Goal: Information Seeking & Learning: Find specific fact

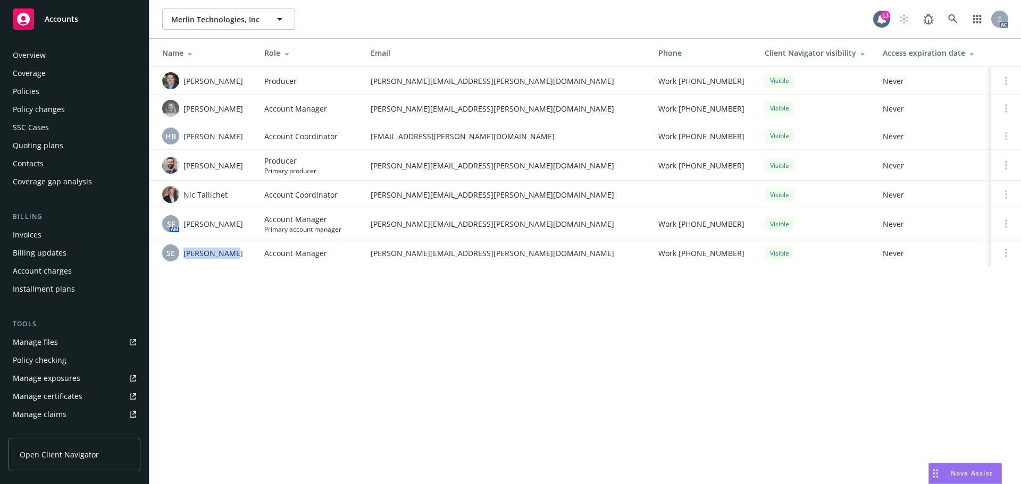
click at [61, 96] on div "Policies" at bounding box center [74, 91] width 123 height 17
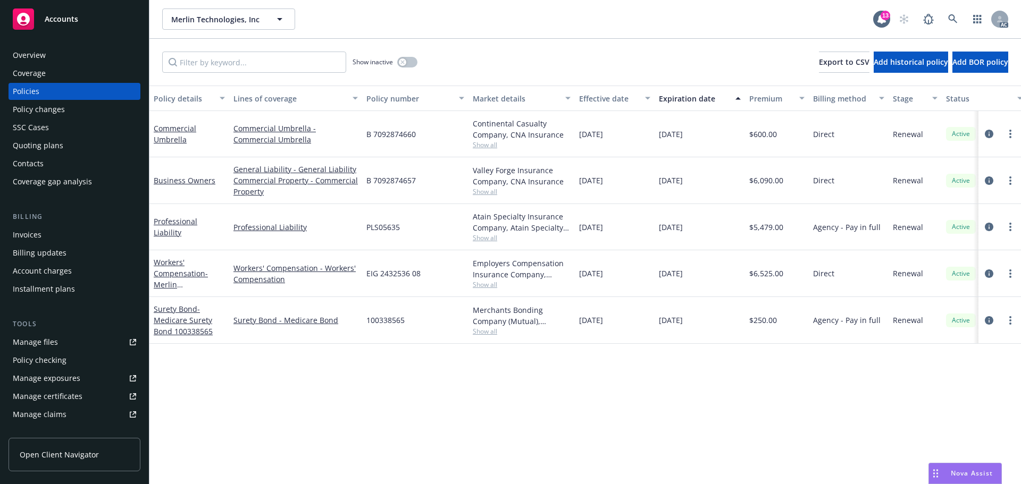
click at [608, 338] on div "[DATE]" at bounding box center [615, 320] width 80 height 47
click at [992, 228] on icon "circleInformation" at bounding box center [989, 227] width 9 height 9
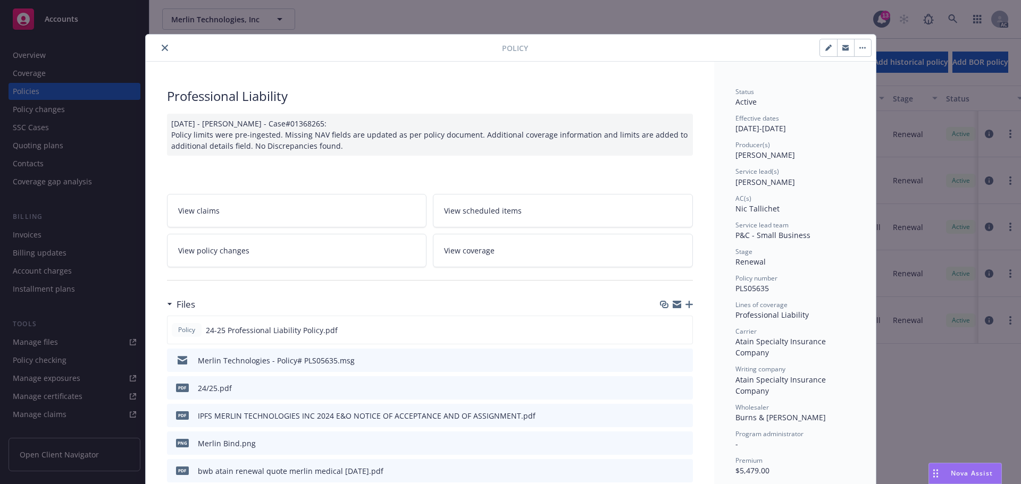
click at [679, 332] on icon "preview file" at bounding box center [682, 329] width 10 height 7
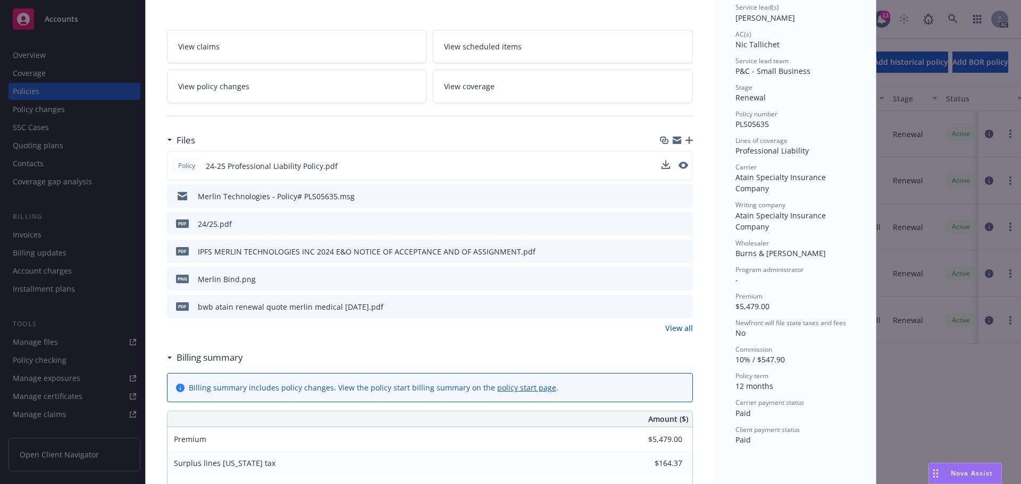
scroll to position [160, 0]
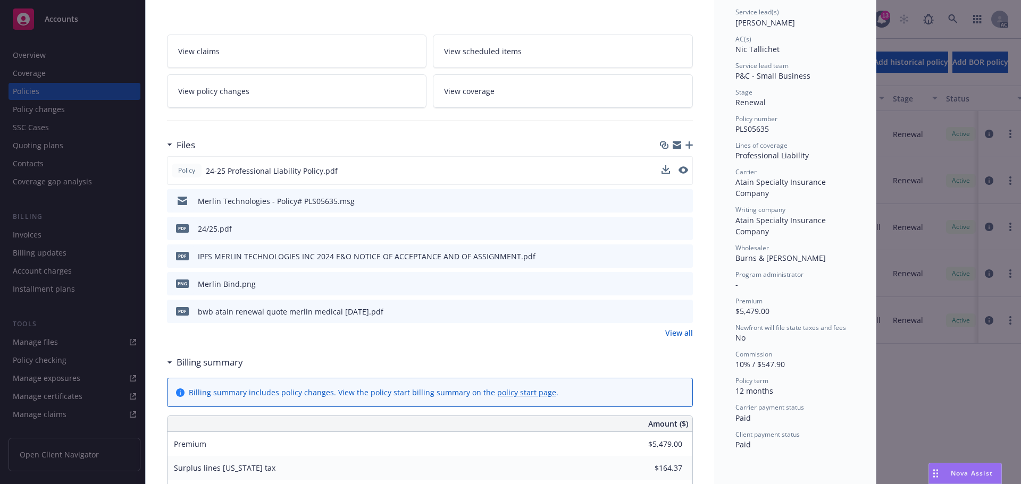
click at [679, 336] on link "View all" at bounding box center [679, 333] width 28 height 11
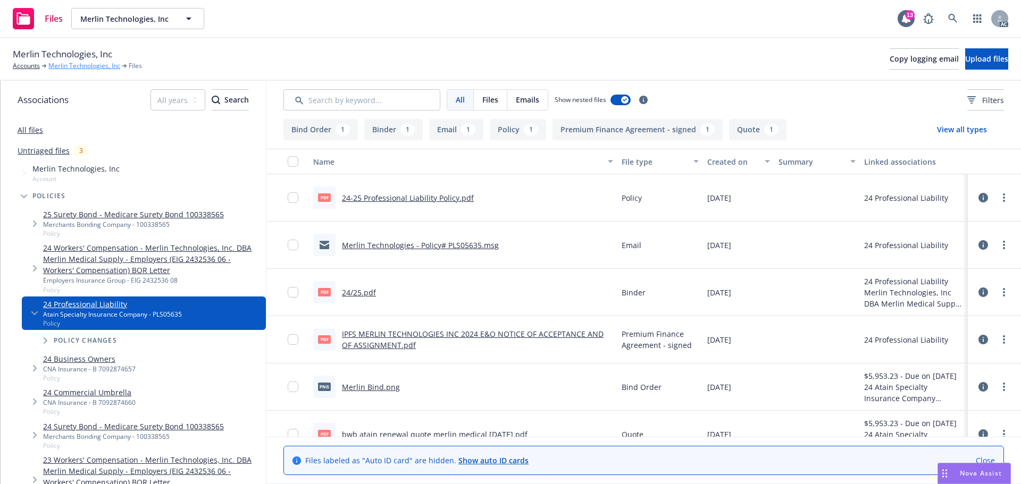
click at [87, 66] on link "Merlin Technologies, Inc" at bounding box center [84, 66] width 72 height 10
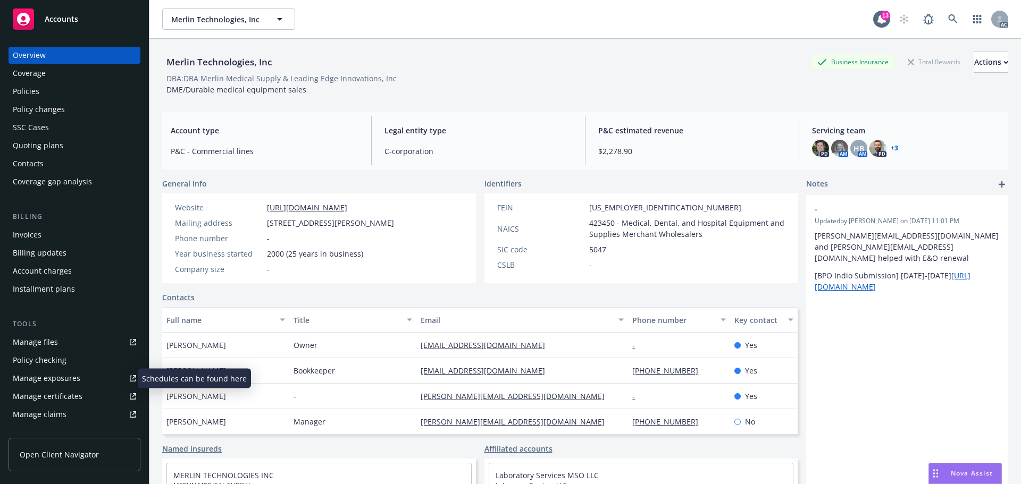
click at [49, 372] on div "Manage exposures" at bounding box center [47, 378] width 68 height 17
click at [31, 99] on div "Policies" at bounding box center [26, 91] width 27 height 17
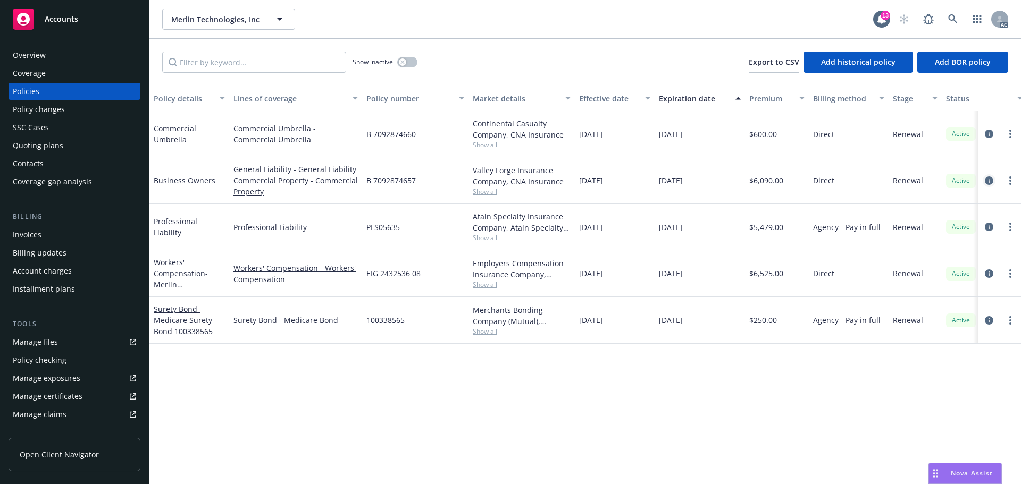
click at [986, 178] on icon "circleInformation" at bounding box center [989, 181] width 9 height 9
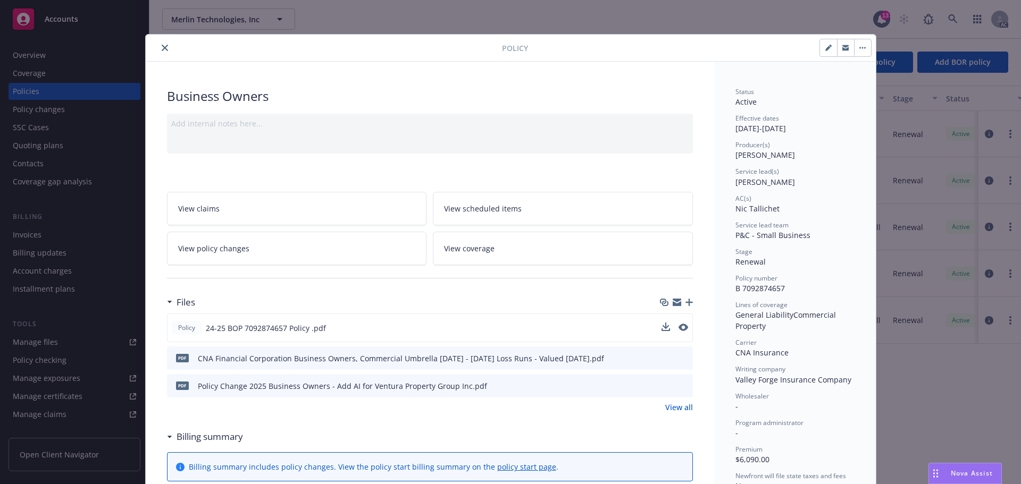
click at [686, 325] on div "Policy 24-25 BOP 7092874657 Policy .pdf" at bounding box center [430, 328] width 526 height 29
click at [680, 326] on icon "preview file" at bounding box center [682, 327] width 10 height 7
click at [173, 53] on div at bounding box center [326, 47] width 352 height 13
click at [162, 44] on button "close" at bounding box center [164, 47] width 13 height 13
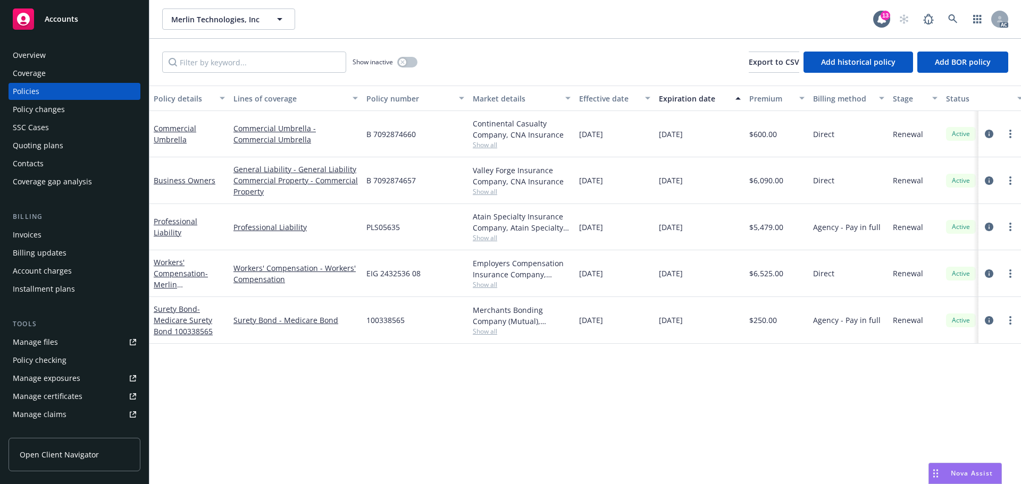
drag, startPoint x: 712, startPoint y: 222, endPoint x: 656, endPoint y: 233, distance: 57.0
click at [656, 233] on div "11/18/2025" at bounding box center [700, 227] width 90 height 46
copy span "11/18/2025"
click at [987, 178] on icon "circleInformation" at bounding box center [989, 181] width 9 height 9
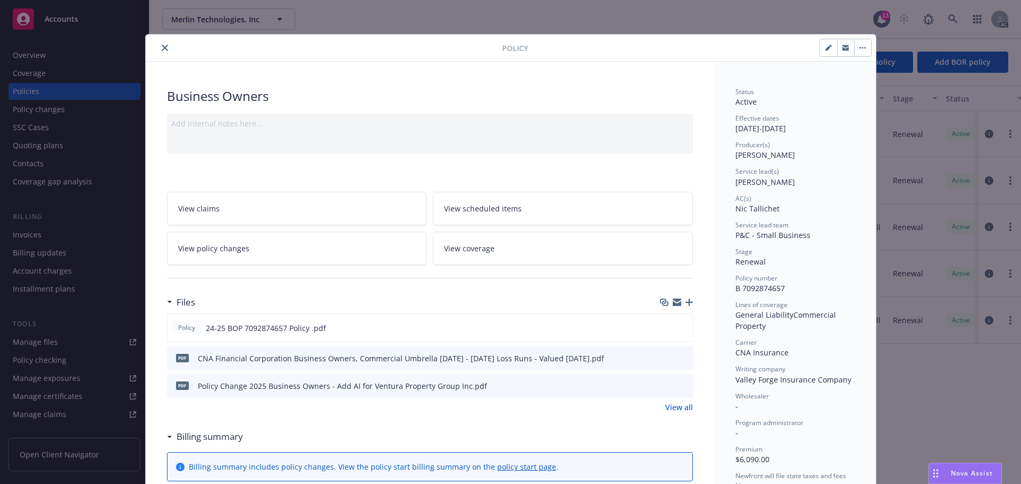
scroll to position [32, 0]
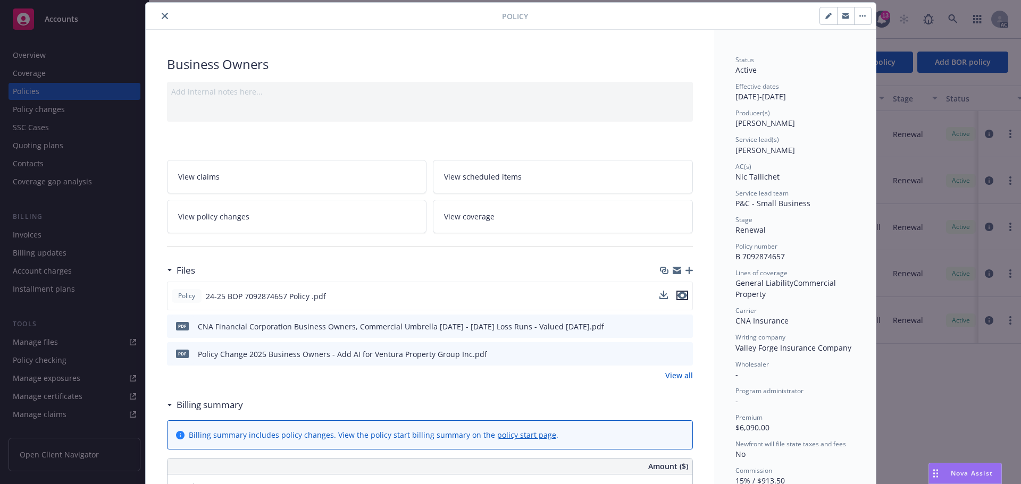
click at [679, 297] on icon "preview file" at bounding box center [682, 295] width 10 height 7
click at [166, 20] on div at bounding box center [326, 16] width 352 height 13
click at [162, 14] on icon "close" at bounding box center [165, 16] width 6 height 6
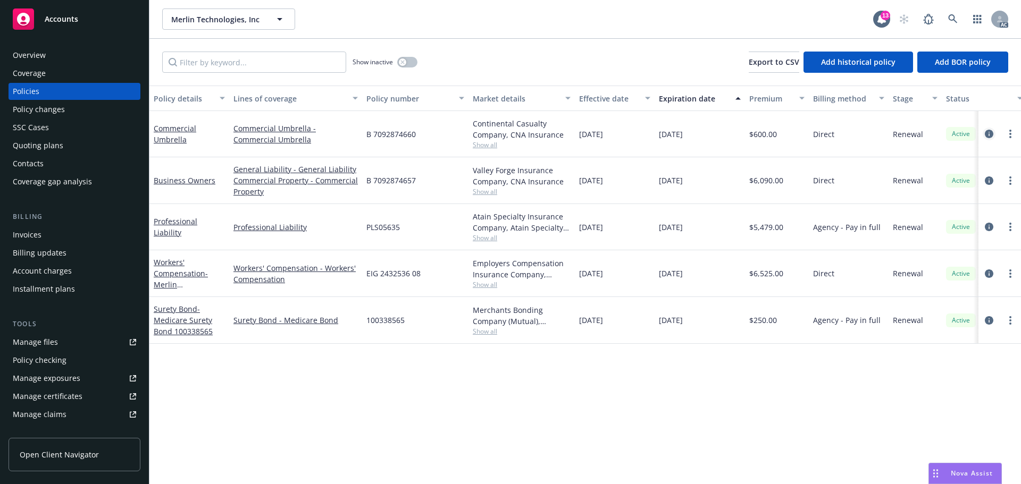
click at [990, 135] on icon "circleInformation" at bounding box center [989, 134] width 9 height 9
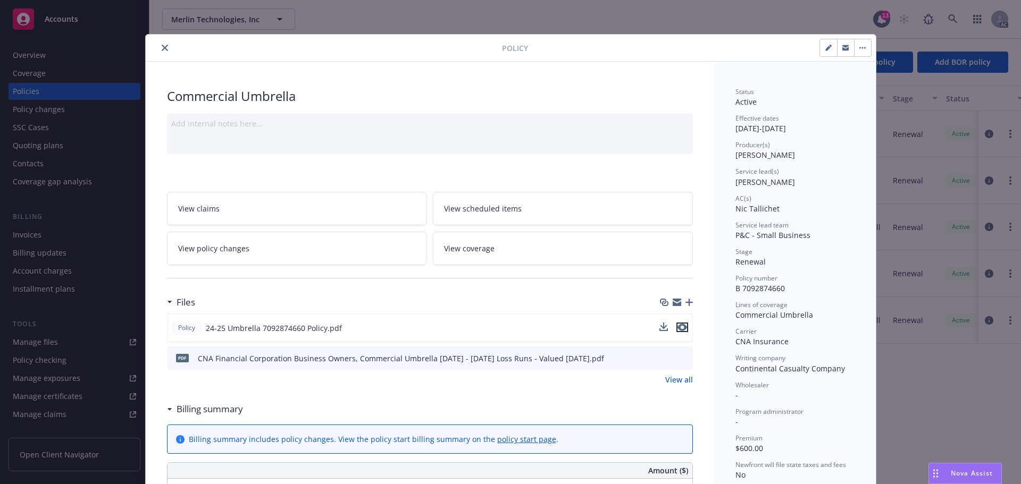
click at [677, 328] on icon "preview file" at bounding box center [682, 327] width 10 height 7
click at [161, 44] on div "Policy" at bounding box center [511, 48] width 730 height 27
click at [161, 44] on button "close" at bounding box center [164, 47] width 13 height 13
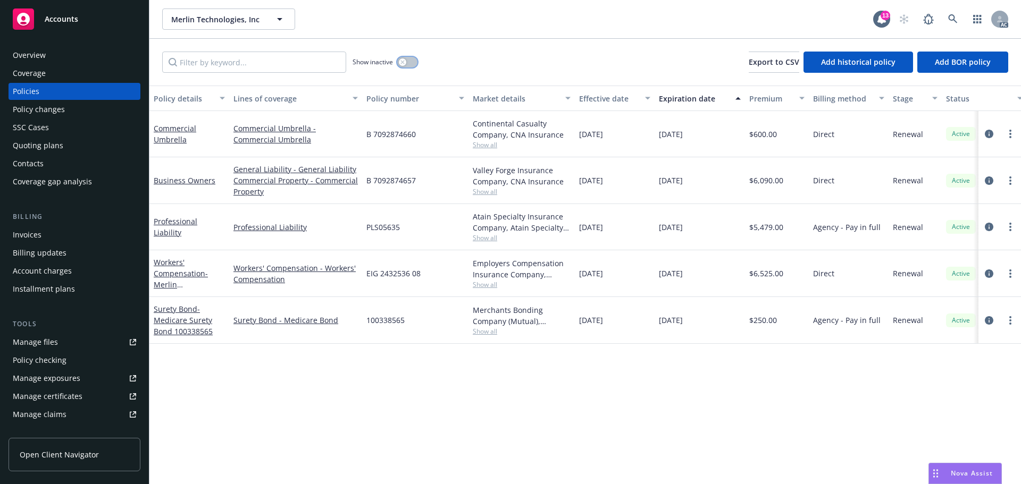
click at [411, 63] on button "button" at bounding box center [407, 62] width 20 height 11
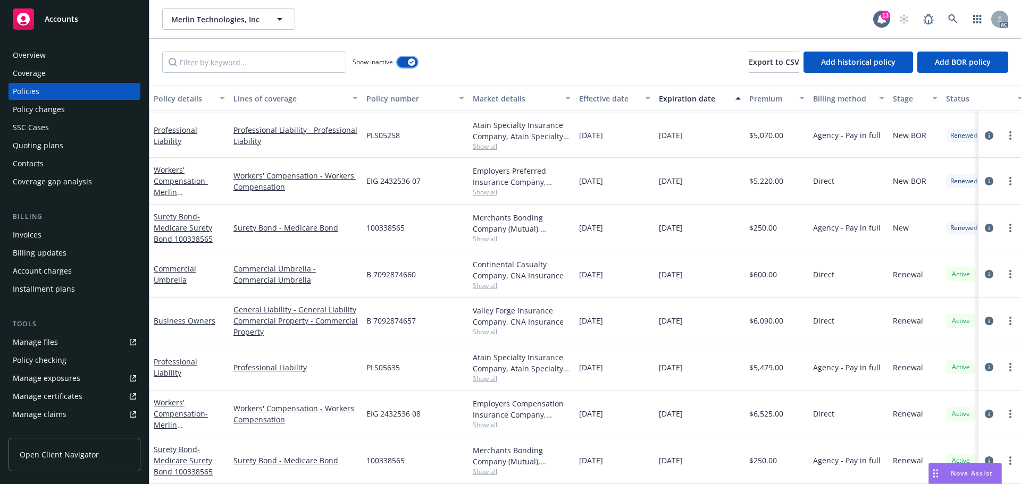
scroll to position [223, 0]
click at [404, 61] on button "button" at bounding box center [407, 62] width 20 height 11
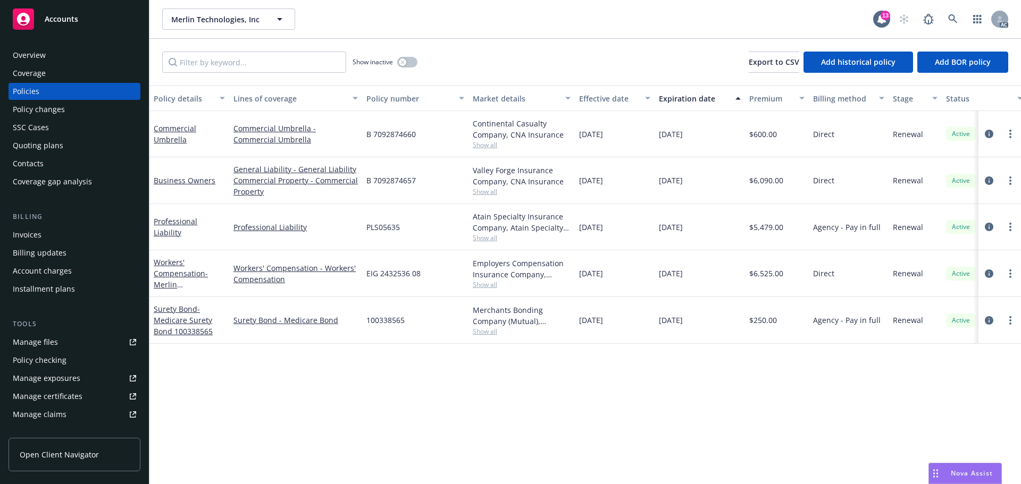
drag, startPoint x: 642, startPoint y: 227, endPoint x: 581, endPoint y: 229, distance: 60.6
click at [581, 229] on div "11/18/2024" at bounding box center [615, 227] width 80 height 46
click at [83, 51] on div "Overview" at bounding box center [74, 55] width 123 height 17
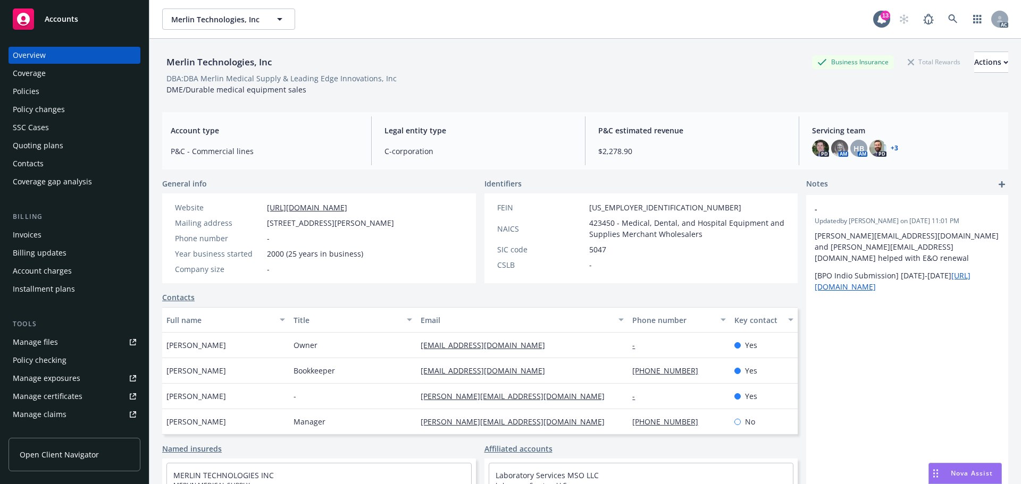
click at [60, 88] on div "Policies" at bounding box center [74, 91] width 123 height 17
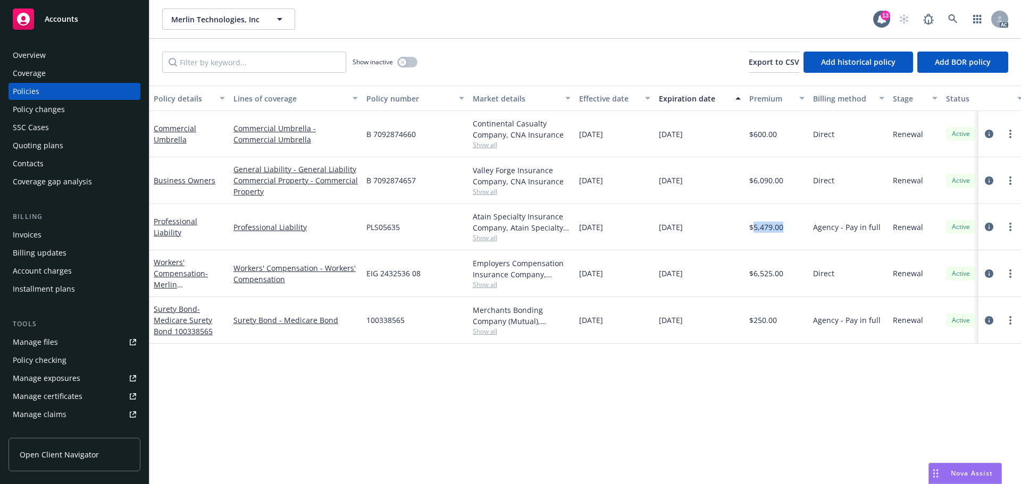
drag, startPoint x: 785, startPoint y: 227, endPoint x: 754, endPoint y: 229, distance: 31.9
click at [754, 229] on div "$5,479.00" at bounding box center [777, 227] width 64 height 46
drag, startPoint x: 624, startPoint y: 232, endPoint x: 579, endPoint y: 231, distance: 45.2
click at [579, 231] on div "11/18/2024" at bounding box center [615, 227] width 80 height 46
drag, startPoint x: 708, startPoint y: 227, endPoint x: 660, endPoint y: 230, distance: 47.9
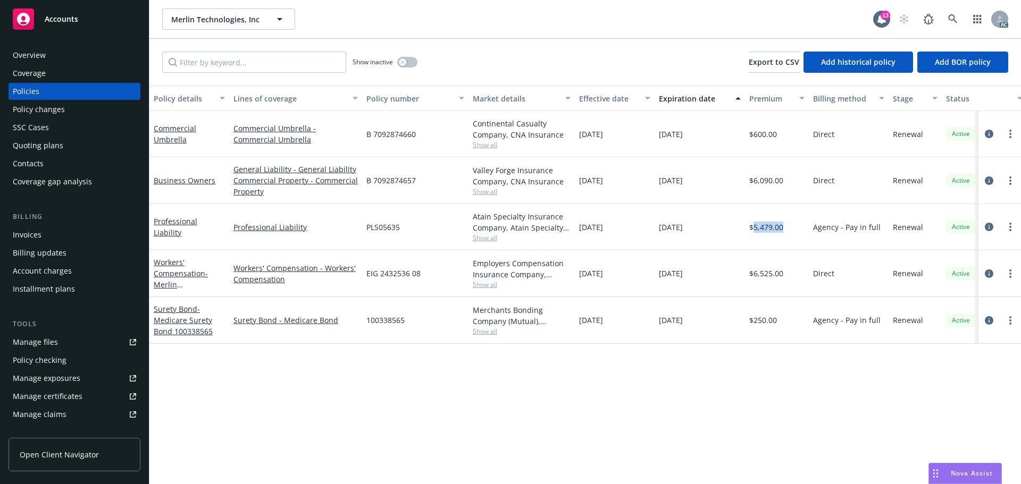
click at [660, 230] on div "11/18/2025" at bounding box center [700, 227] width 90 height 46
click at [483, 242] on span "Show all" at bounding box center [522, 237] width 98 height 9
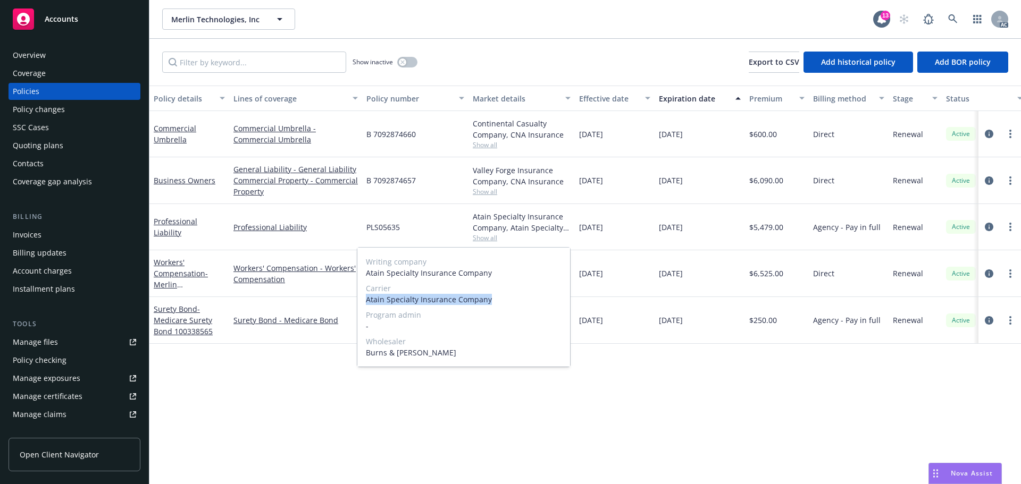
drag, startPoint x: 497, startPoint y: 295, endPoint x: 368, endPoint y: 300, distance: 129.3
click at [368, 300] on span "Atain Specialty Insurance Company" at bounding box center [464, 299] width 196 height 11
copy span "Atain Specialty Insurance Company"
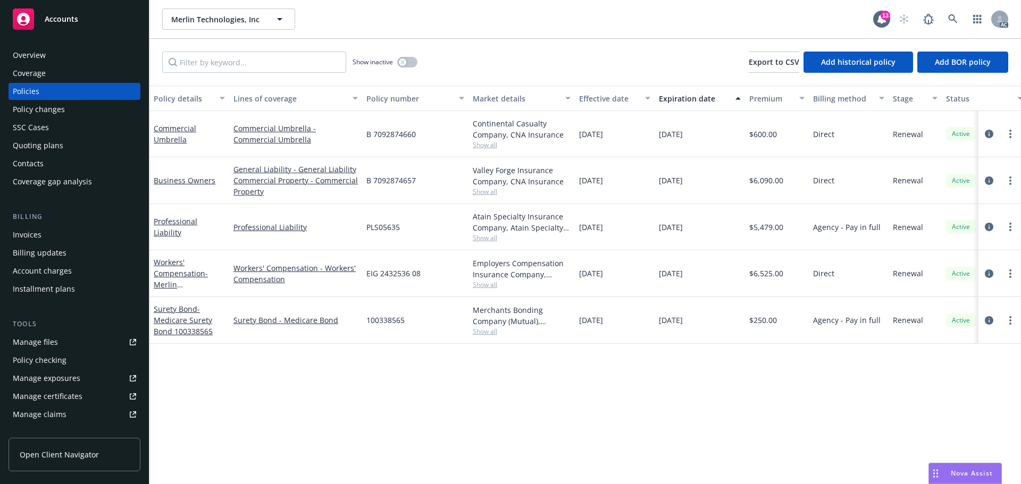
drag, startPoint x: 720, startPoint y: 319, endPoint x: 725, endPoint y: 315, distance: 6.1
click at [720, 319] on div "01/26/2026" at bounding box center [700, 320] width 90 height 47
click at [30, 344] on div "Manage files" at bounding box center [35, 342] width 45 height 17
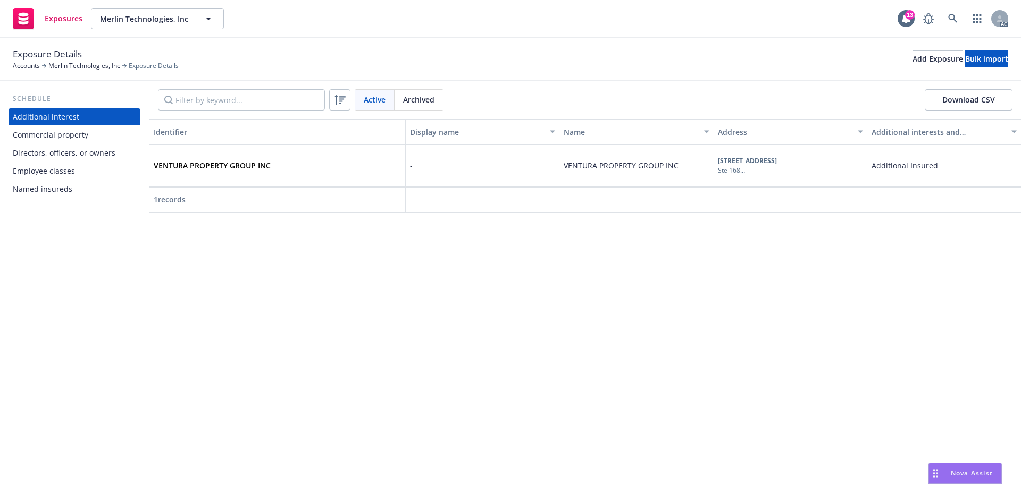
click at [56, 186] on div "Named insureds" at bounding box center [43, 189] width 60 height 17
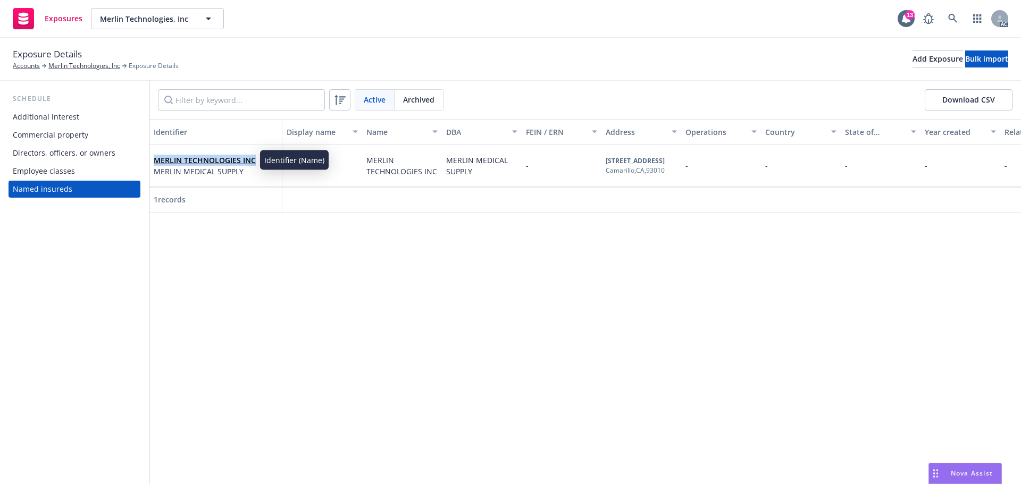
drag, startPoint x: 257, startPoint y: 158, endPoint x: 154, endPoint y: 164, distance: 103.4
click at [154, 164] on div "MERLIN TECHNOLOGIES INC MERLIN MEDICAL SUPPLY" at bounding box center [216, 165] width 124 height 29
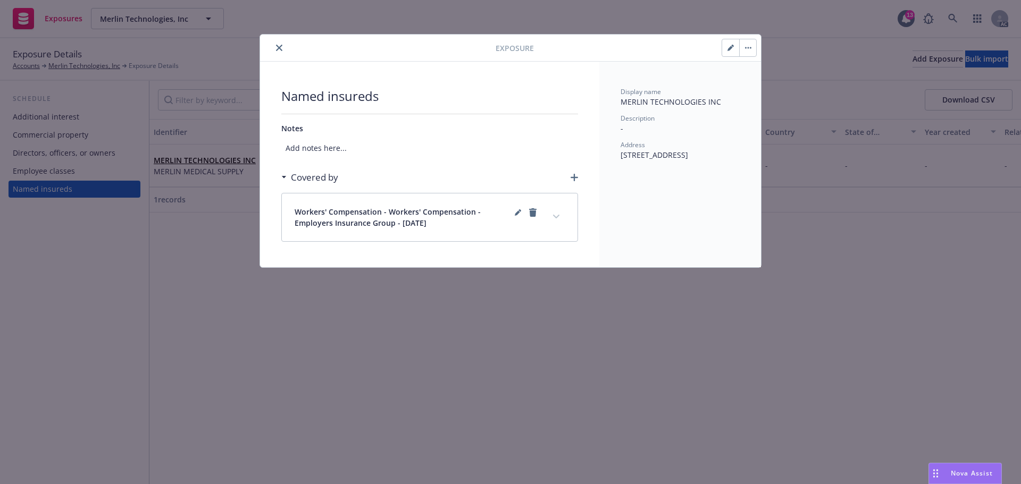
click at [267, 52] on div at bounding box center [379, 47] width 231 height 13
click at [280, 49] on icon "close" at bounding box center [279, 48] width 6 height 6
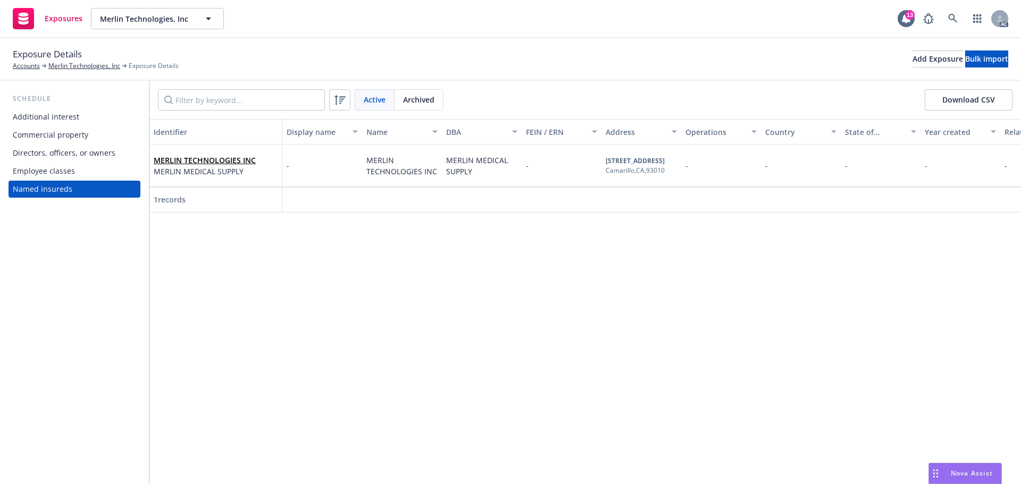
drag, startPoint x: 63, startPoint y: 135, endPoint x: 101, endPoint y: 159, distance: 44.7
click at [63, 135] on div "Commercial property" at bounding box center [51, 135] width 76 height 17
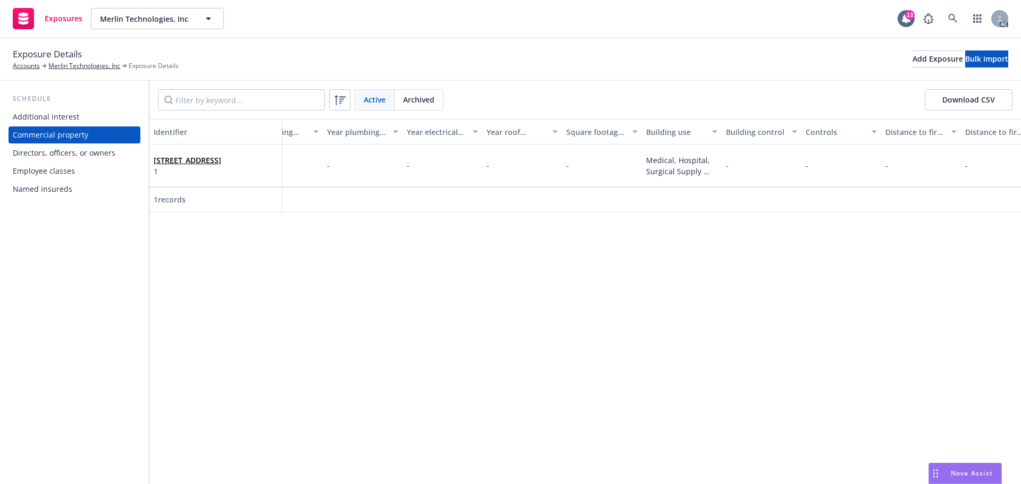
scroll to position [0, 2285]
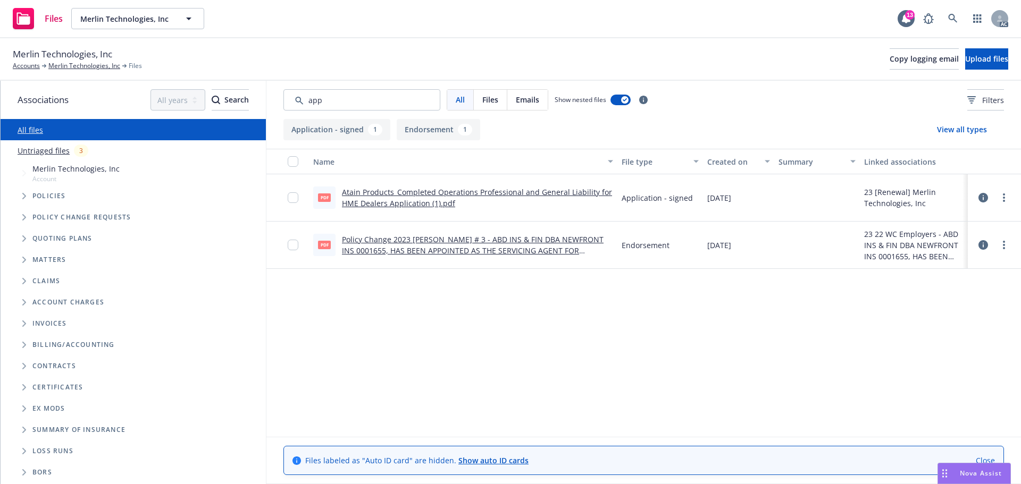
type input "app"
click at [433, 190] on link "Atain Products_Completed Operations Professional and General Liability for HME …" at bounding box center [477, 197] width 270 height 21
drag, startPoint x: 352, startPoint y: 106, endPoint x: 252, endPoint y: 100, distance: 100.7
click at [252, 100] on div "Associations All years 2027 2026 2025 2024 2023 2022 2021 2020 2019 2018 2017 2…" at bounding box center [511, 283] width 1020 height 404
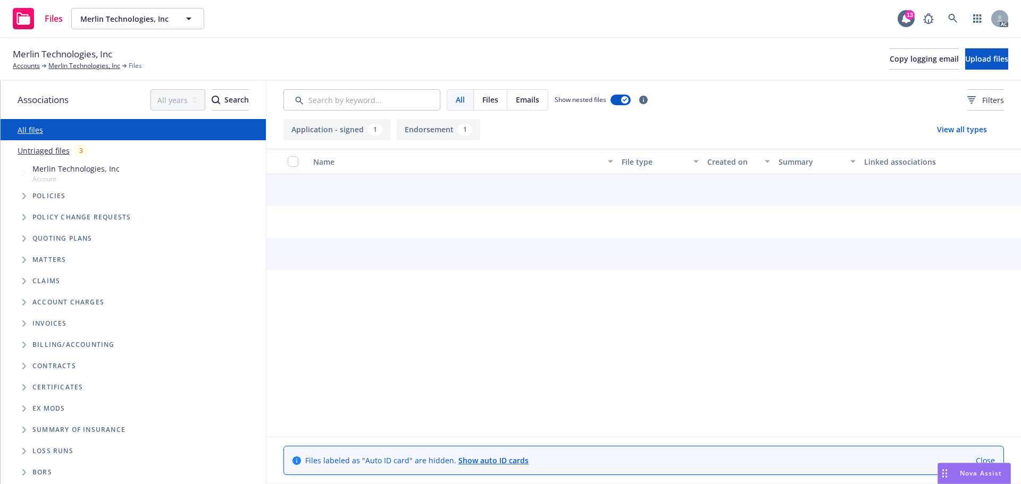
click at [932, 91] on div "All Files Emails Show nested files Filters" at bounding box center [643, 99] width 721 height 21
click at [967, 95] on button "Filters" at bounding box center [985, 99] width 37 height 21
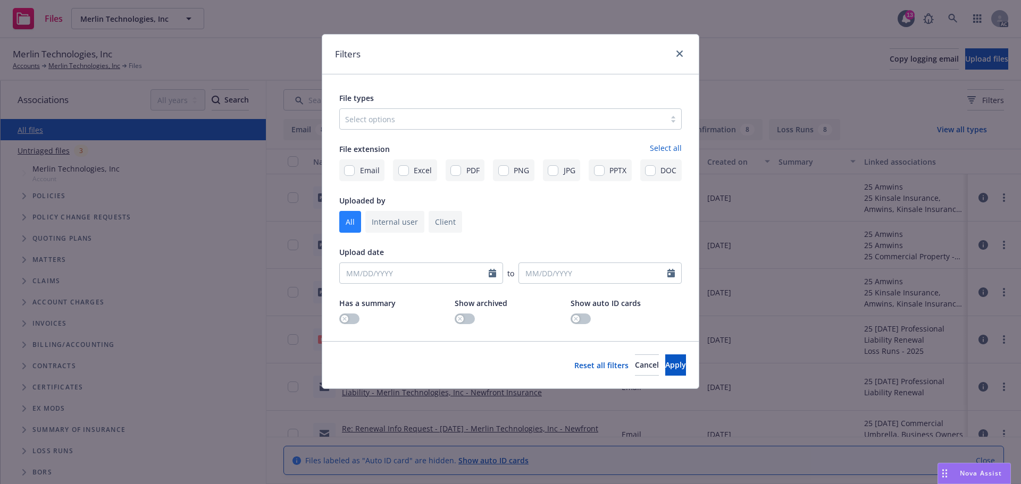
click at [387, 119] on div at bounding box center [502, 119] width 315 height 13
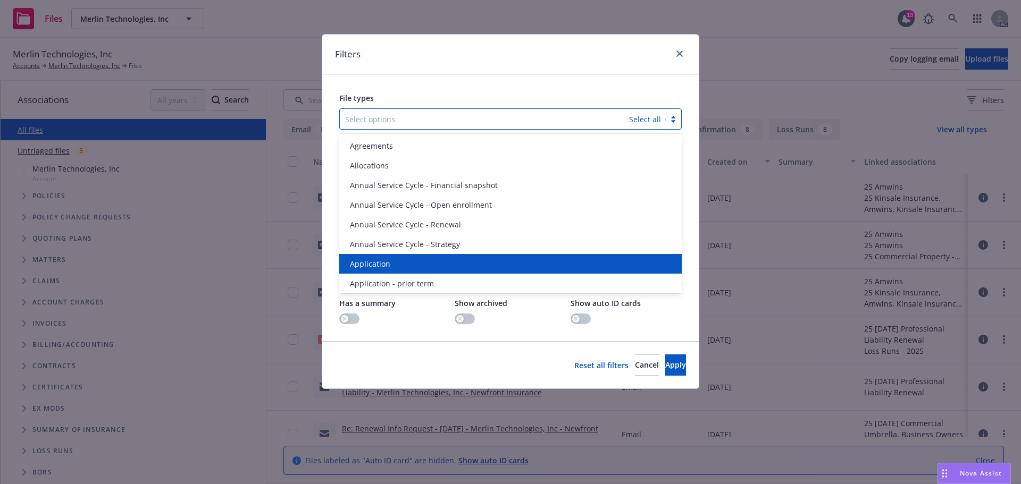
click at [349, 254] on div "Application" at bounding box center [510, 264] width 342 height 20
click at [349, 254] on div "Application - prior term" at bounding box center [510, 264] width 342 height 20
click at [349, 254] on div "Application - signed" at bounding box center [510, 264] width 342 height 20
click at [349, 254] on div "Application - unsigned" at bounding box center [510, 264] width 342 height 20
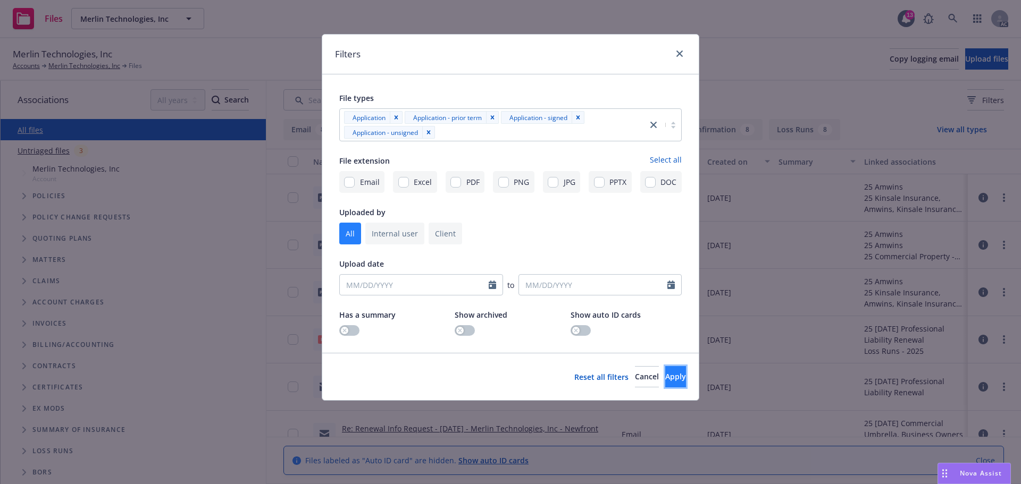
click at [665, 378] on span "Apply" at bounding box center [675, 377] width 21 height 10
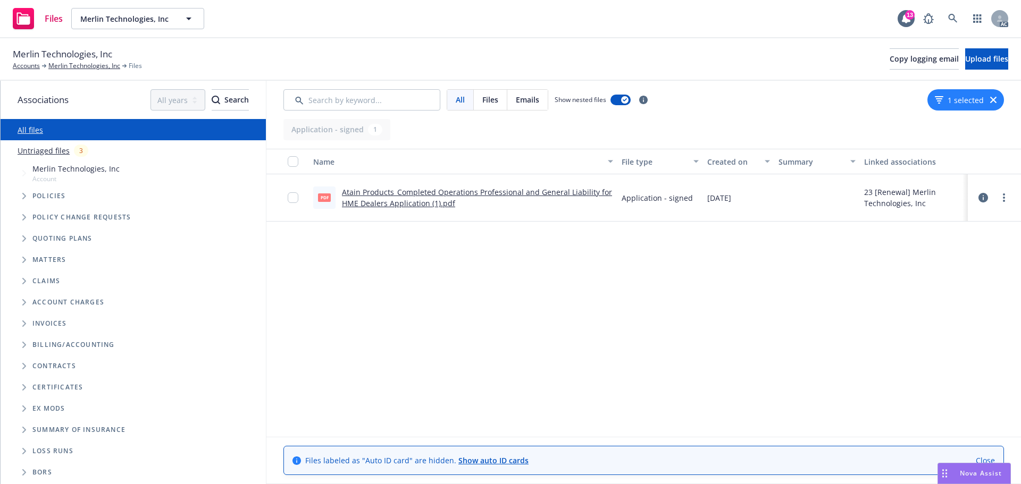
click at [29, 202] on span "Tree Example" at bounding box center [23, 196] width 17 height 17
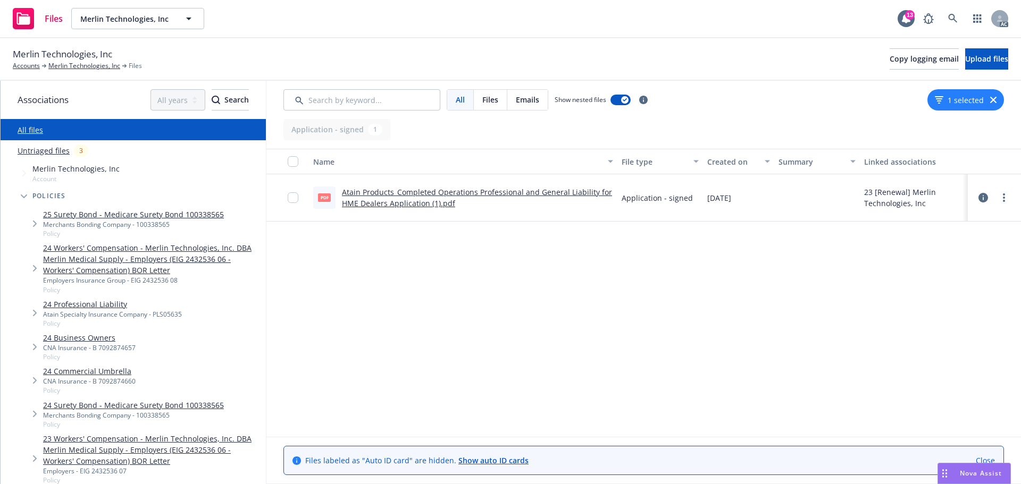
click at [95, 341] on link "24 Business Owners" at bounding box center [89, 337] width 93 height 11
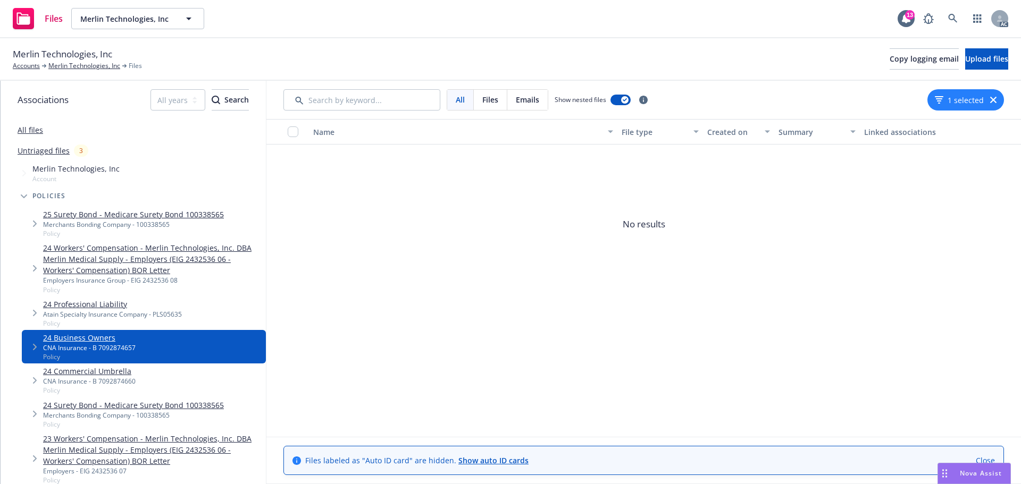
click at [994, 99] on icon "button" at bounding box center [993, 100] width 6 height 6
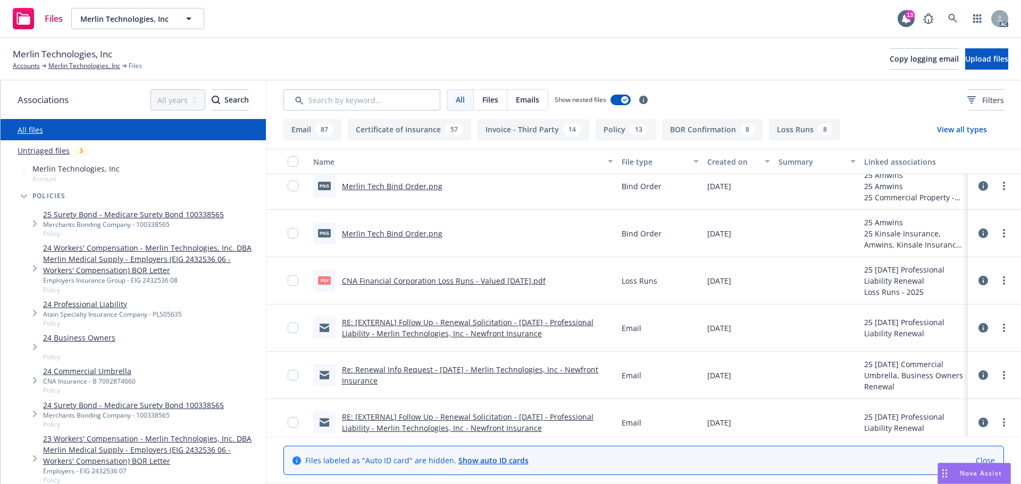
scroll to position [106, 0]
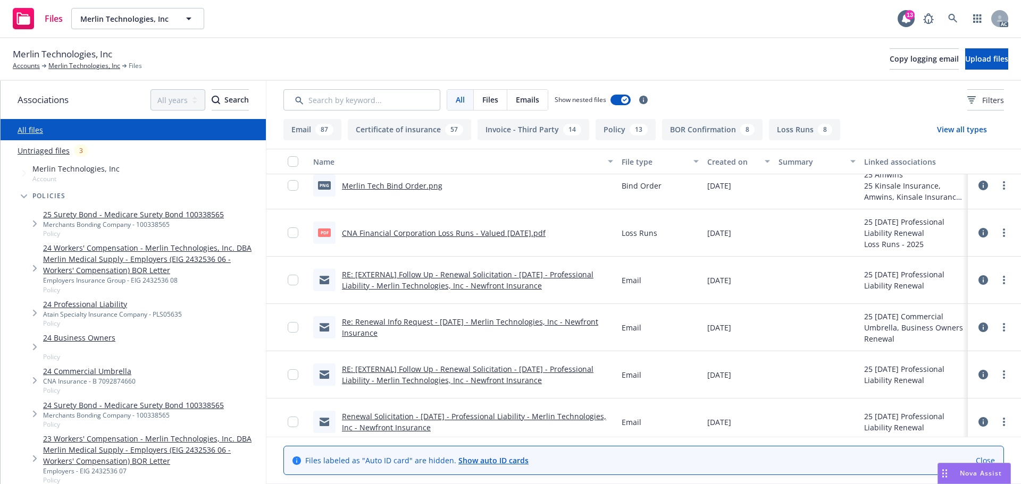
click at [94, 306] on link "24 Professional Liability" at bounding box center [112, 304] width 139 height 11
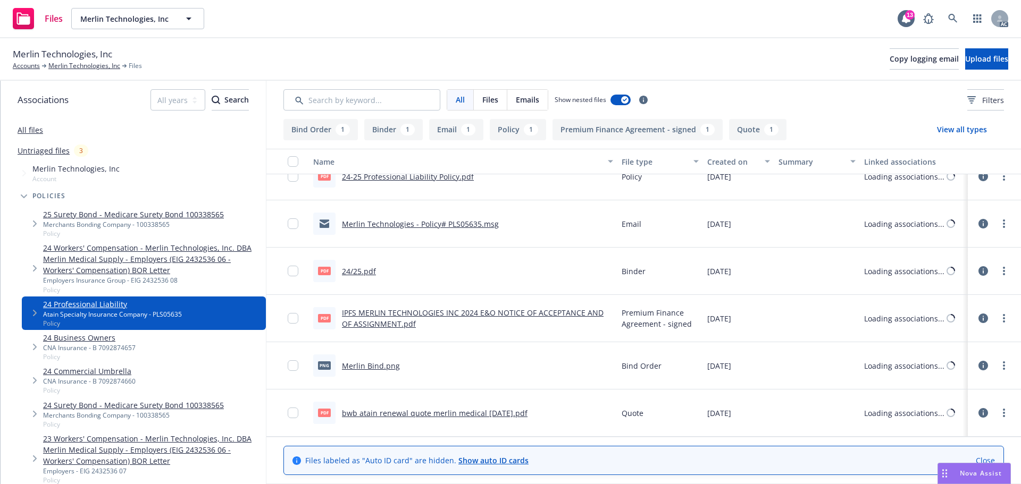
scroll to position [6, 0]
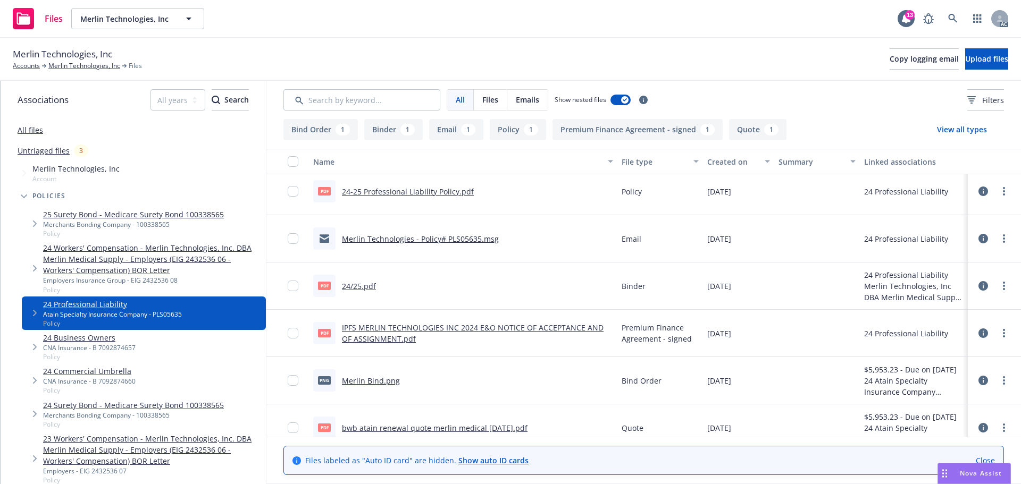
click at [132, 339] on link "24 Business Owners" at bounding box center [89, 337] width 93 height 11
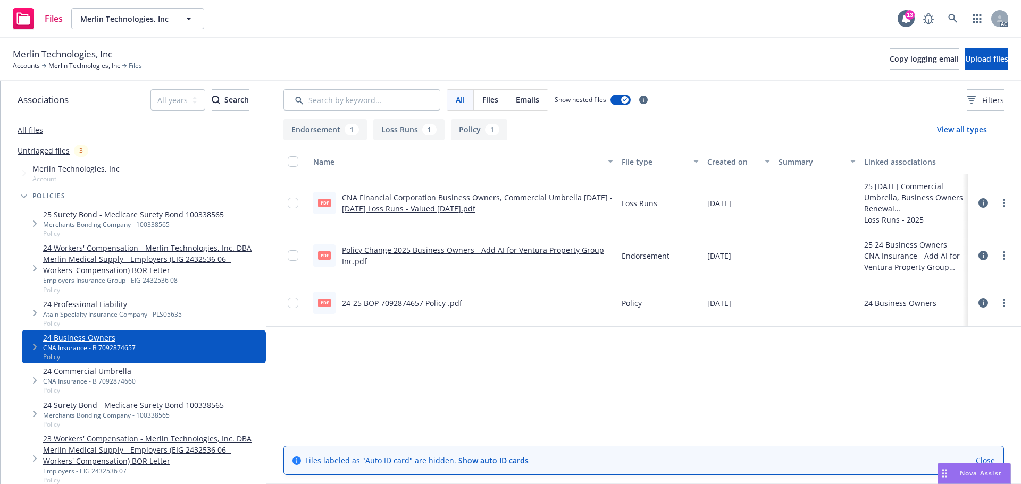
click at [406, 299] on link "24-25 BOP 7092874657 Policy .pdf" at bounding box center [402, 303] width 120 height 10
click at [359, 250] on link "Policy Change 2025 Business Owners - Add AI for Ventura Property Group Inc.pdf" at bounding box center [473, 255] width 262 height 21
